Goal: Task Accomplishment & Management: Use online tool/utility

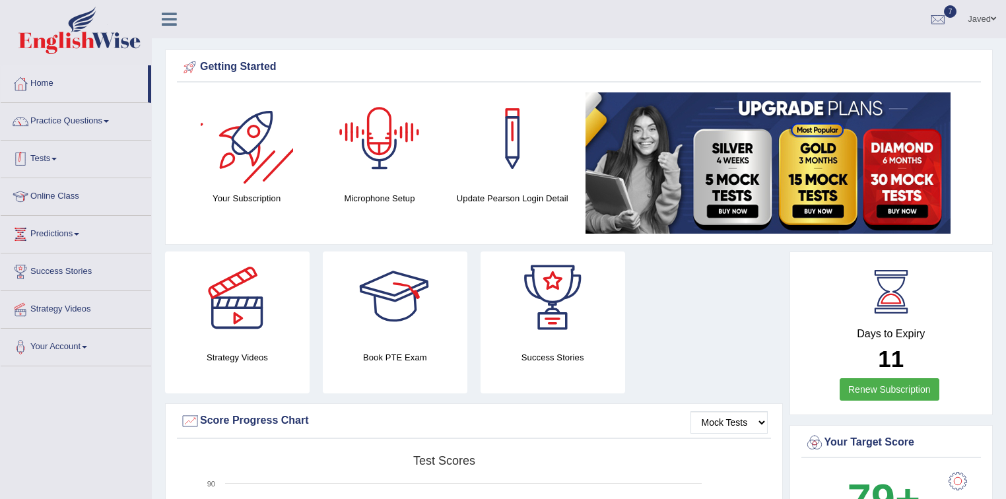
click at [79, 152] on link "Tests" at bounding box center [76, 157] width 151 height 33
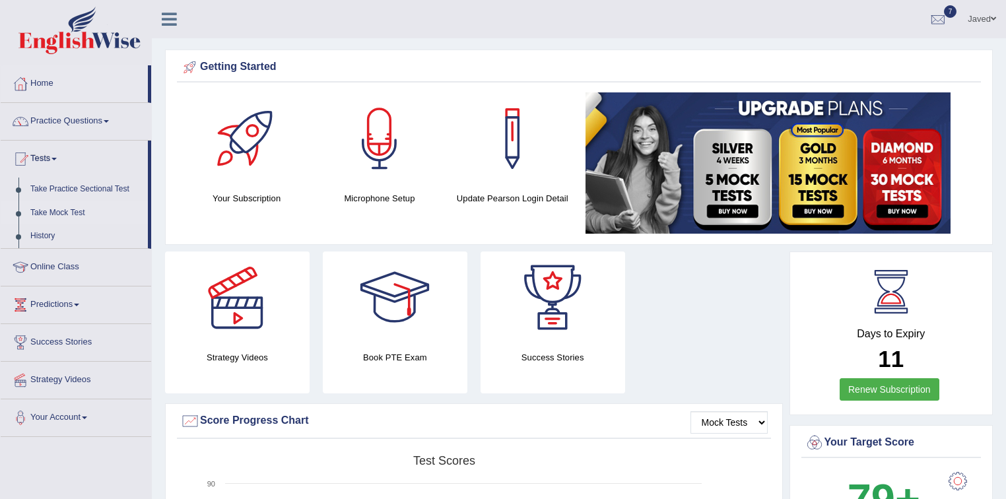
click at [85, 212] on link "Take Mock Test" at bounding box center [85, 213] width 123 height 24
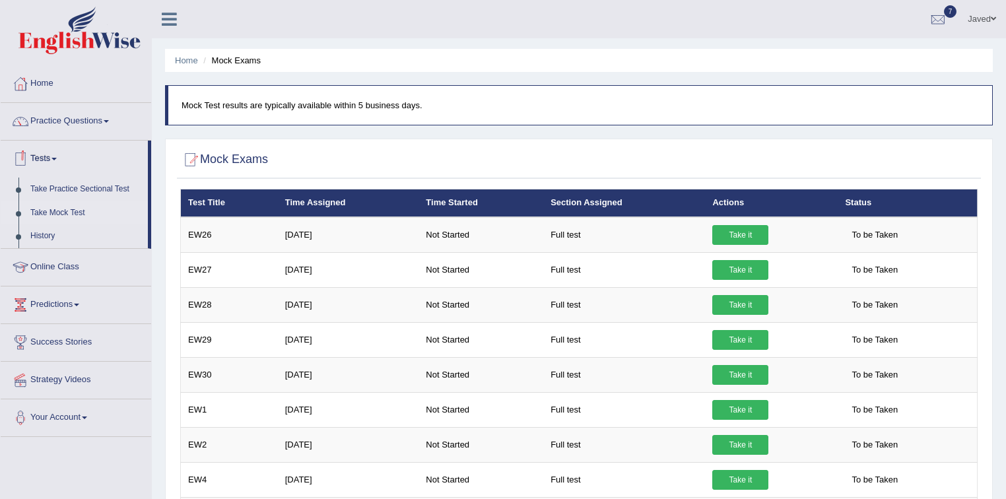
click at [46, 158] on link "Tests" at bounding box center [74, 157] width 147 height 33
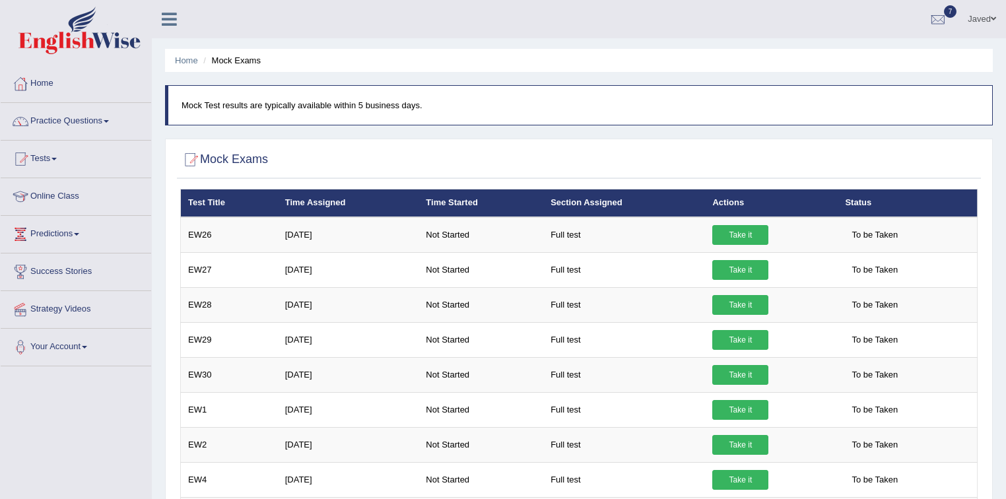
click at [48, 160] on link "Tests" at bounding box center [76, 157] width 151 height 33
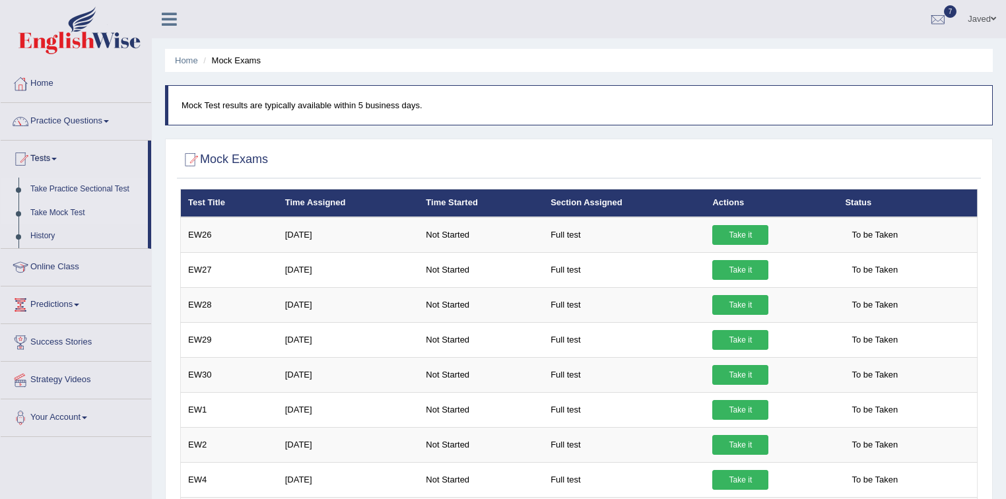
click at [66, 189] on link "Take Practice Sectional Test" at bounding box center [85, 190] width 123 height 24
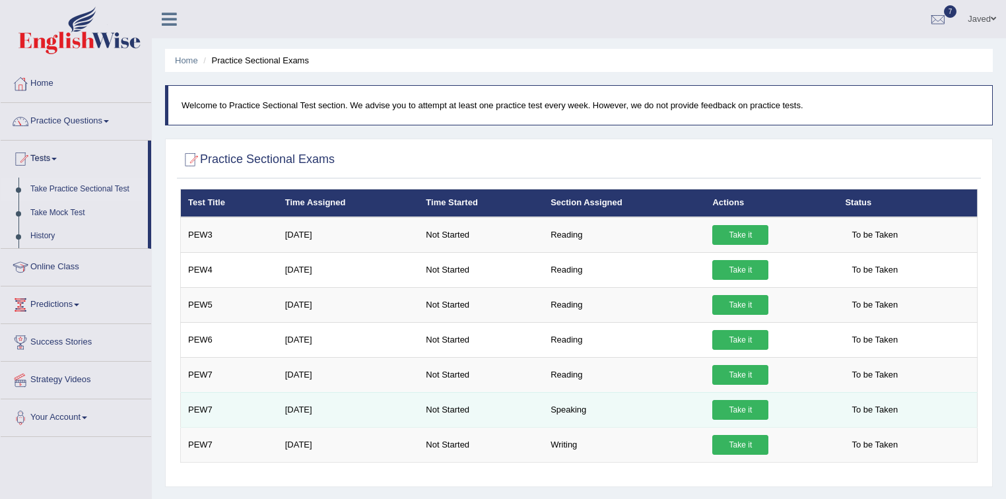
click at [739, 408] on link "Take it" at bounding box center [740, 410] width 56 height 20
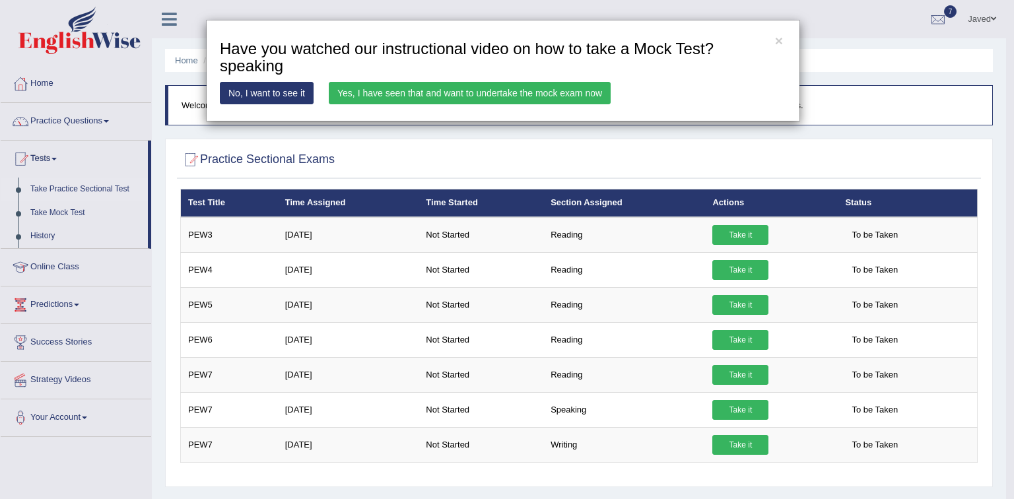
click at [516, 97] on link "Yes, I have seen that and want to undertake the mock exam now" at bounding box center [470, 93] width 282 height 22
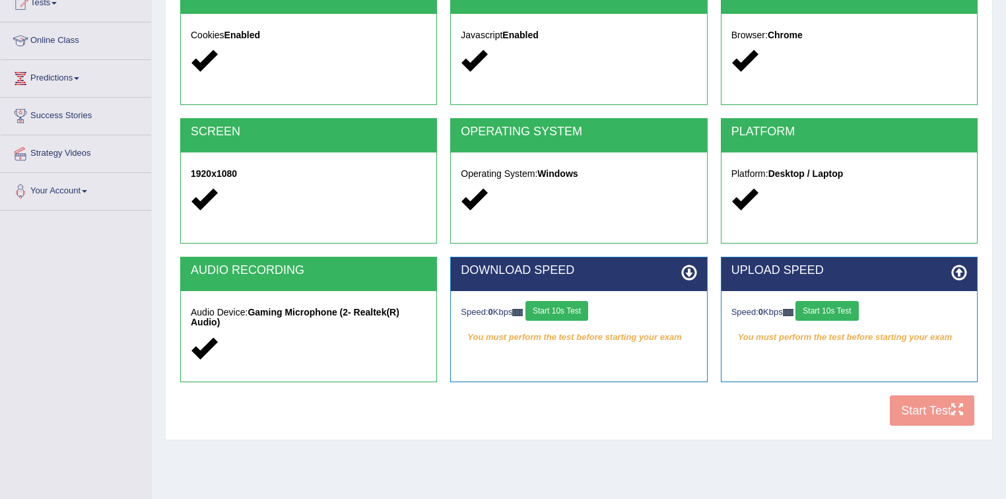
scroll to position [194, 0]
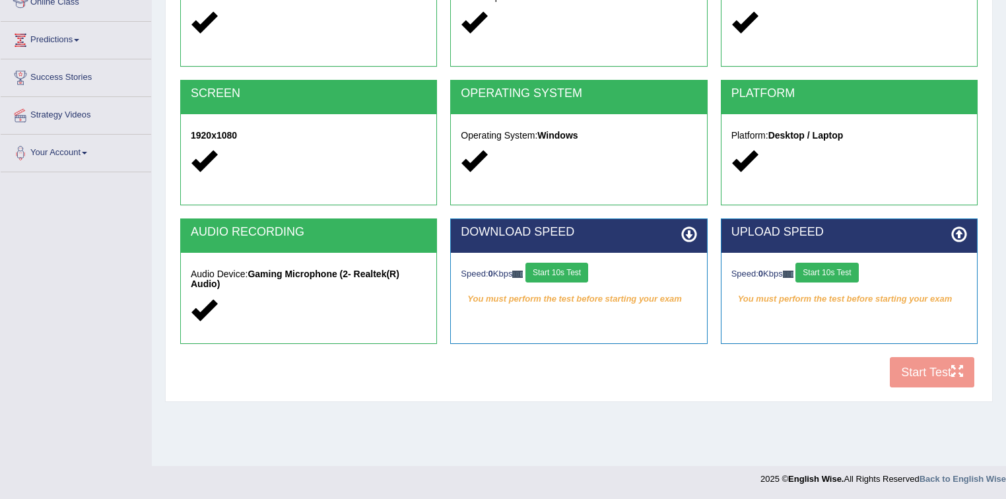
click at [568, 278] on button "Start 10s Test" at bounding box center [556, 273] width 63 height 20
click at [822, 277] on button "Start 10s Test" at bounding box center [826, 273] width 63 height 20
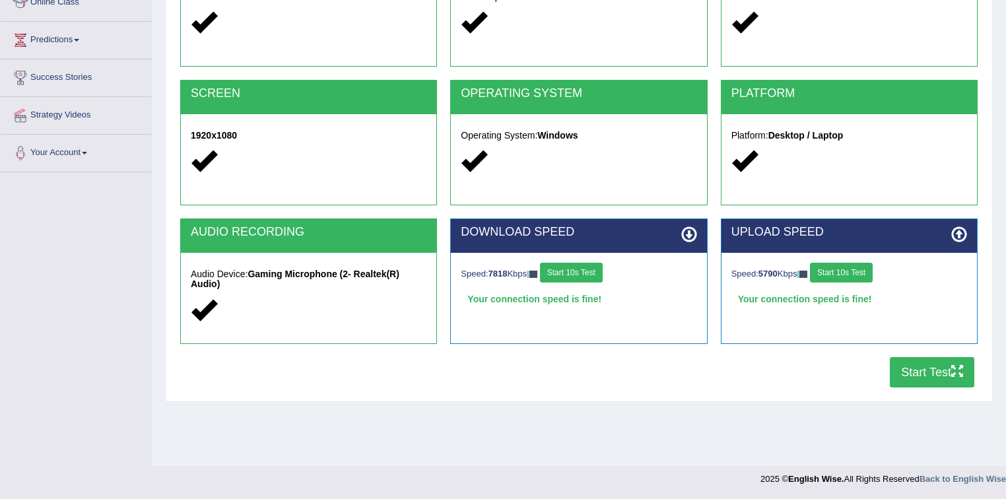
click at [923, 360] on button "Start Test" at bounding box center [932, 372] width 84 height 30
